Goal: Task Accomplishment & Management: Manage account settings

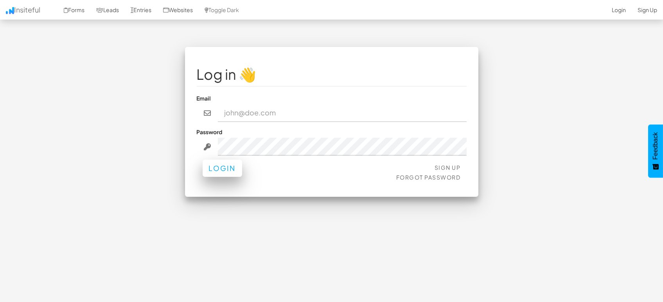
type input "marketing@mapsted.com"
click at [213, 164] on button "Login" at bounding box center [223, 168] width 40 height 17
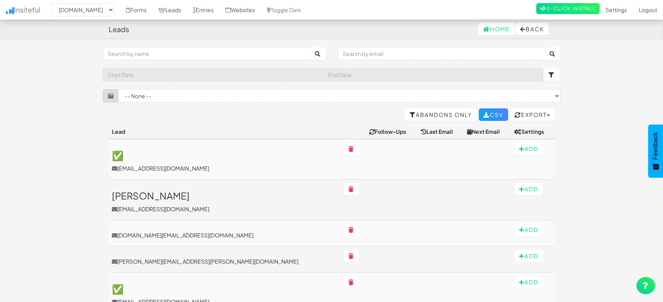
select select "1505"
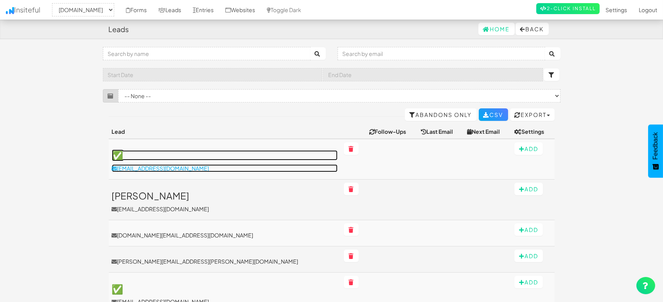
click at [163, 164] on p "[EMAIL_ADDRESS][DOMAIN_NAME]" at bounding box center [225, 168] width 226 height 8
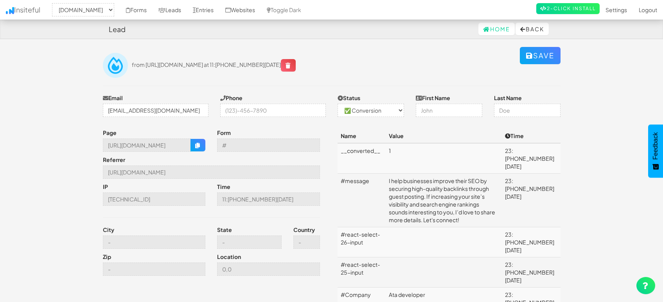
select select "1505"
select select "1"
click at [157, 106] on input "[EMAIL_ADDRESS][DOMAIN_NAME]" at bounding box center [156, 110] width 106 height 13
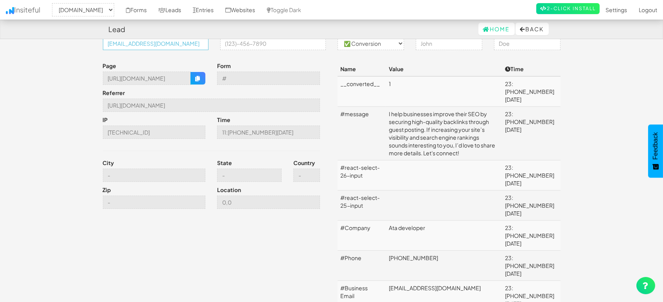
scroll to position [87, 0]
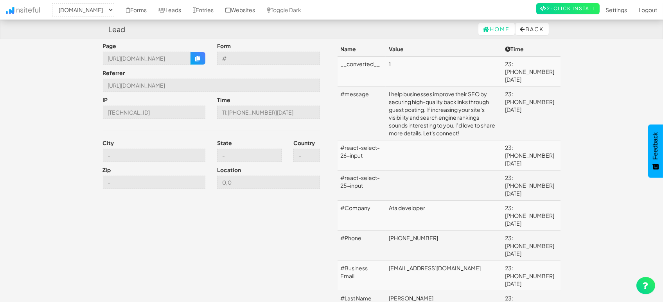
click at [424, 201] on td "Ata developer" at bounding box center [444, 216] width 116 height 30
copy td "Ata developer"
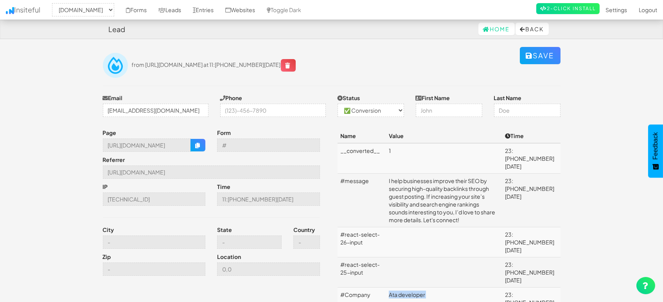
scroll to position [174, 0]
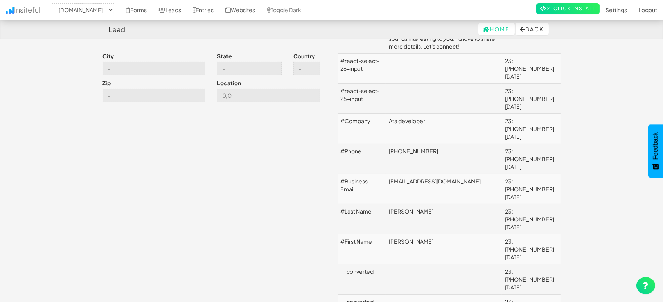
click at [417, 144] on td "+923290705519" at bounding box center [444, 159] width 116 height 30
copy td "+923290705519"
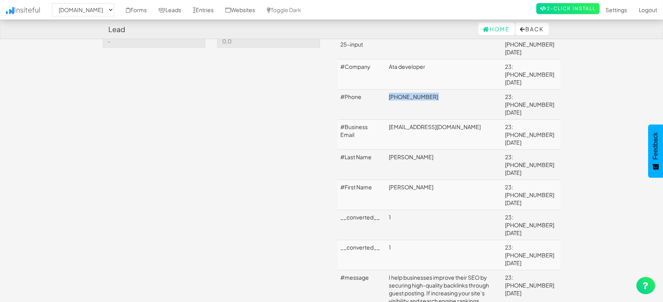
scroll to position [261, 0]
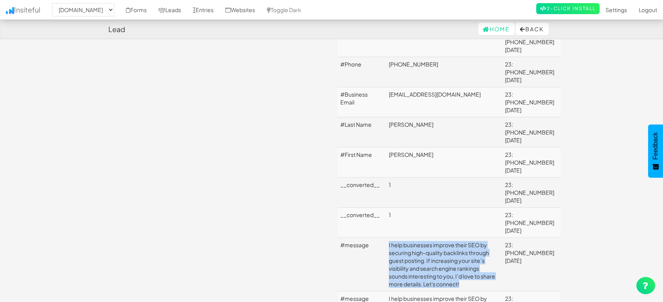
drag, startPoint x: 466, startPoint y: 190, endPoint x: 390, endPoint y: 156, distance: 83.2
click at [390, 238] on td "I help businesses improve their SEO by securing high-quality backlinks through …" at bounding box center [444, 265] width 116 height 54
copy td "I help businesses improve their SEO by securing high-quality backlinks through …"
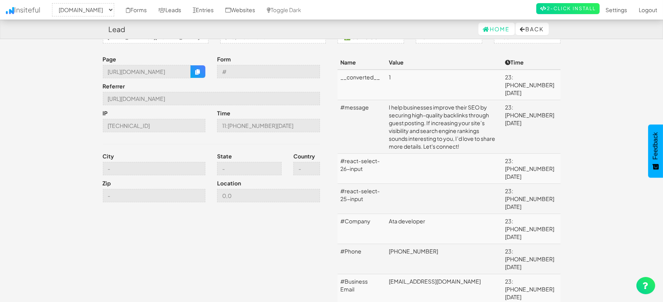
scroll to position [0, 0]
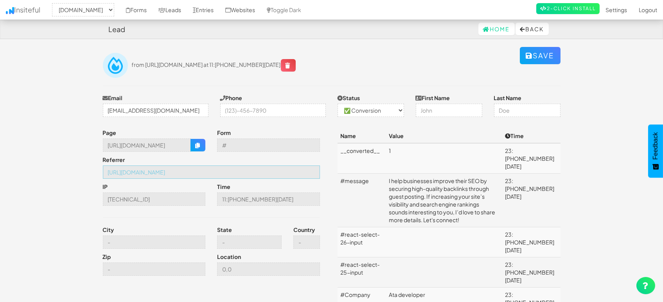
click at [191, 174] on input "https://mapsted.com/indoor-positioning-system" at bounding box center [211, 172] width 217 height 13
click at [198, 146] on icon "button" at bounding box center [197, 145] width 5 height 5
click at [191, 7] on link "Entries" at bounding box center [203, 10] width 32 height 20
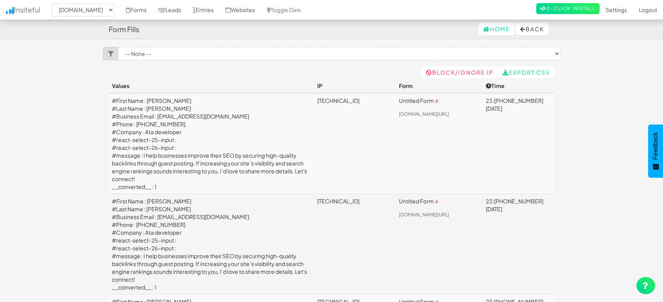
select select "1505"
click at [168, 9] on link "Leads" at bounding box center [170, 10] width 34 height 20
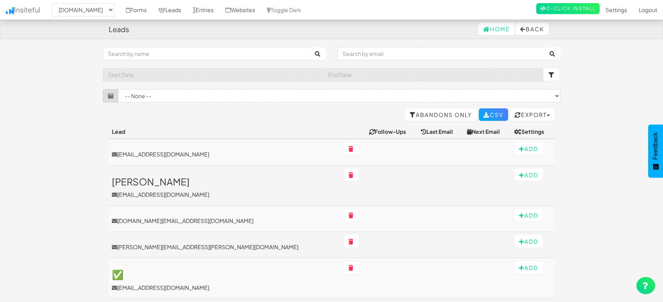
select select "1505"
click at [210, 10] on link "Entries" at bounding box center [203, 10] width 32 height 20
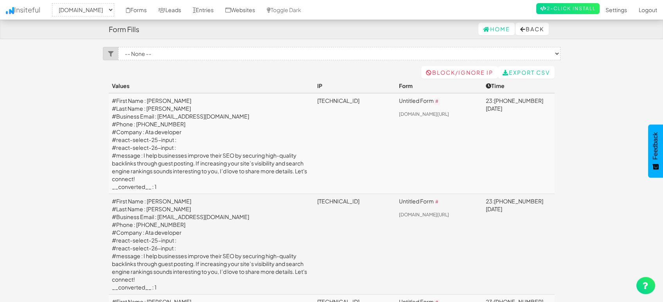
select select "1505"
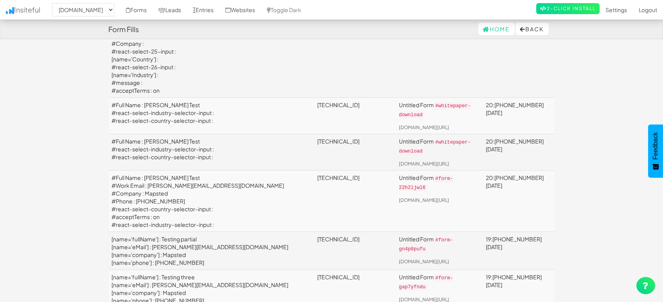
scroll to position [435, 0]
